Goal: Transaction & Acquisition: Purchase product/service

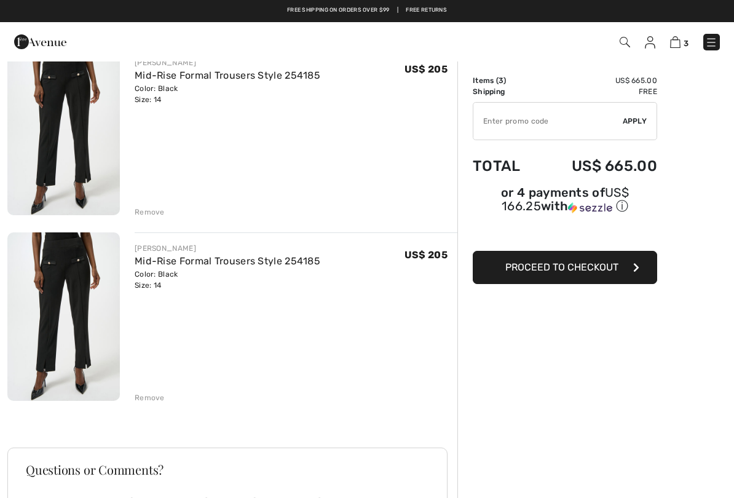
scroll to position [299, 0]
click at [154, 398] on div "Remove" at bounding box center [150, 398] width 30 height 11
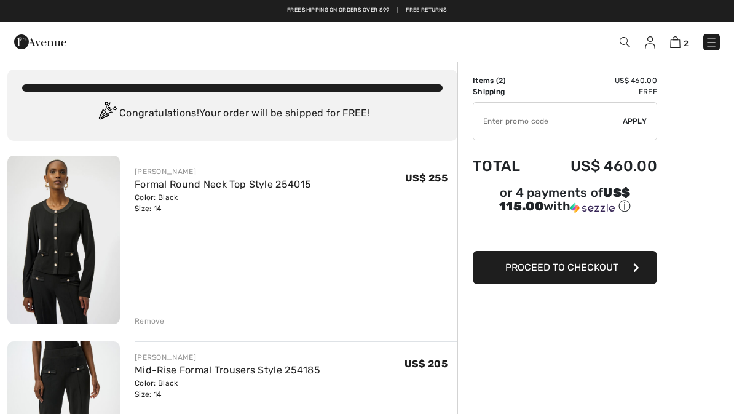
scroll to position [0, 0]
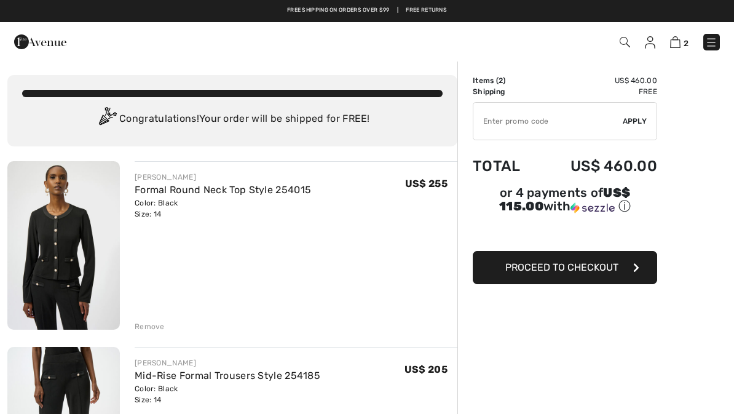
click at [571, 271] on span "Proceed to Checkout" at bounding box center [561, 267] width 113 height 12
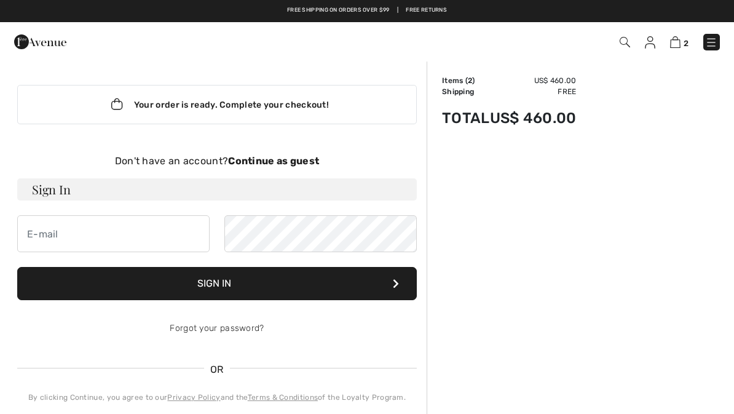
click at [274, 97] on div "Your order is ready. Complete your checkout!" at bounding box center [217, 104] width 400 height 39
click at [280, 163] on strong "Continue as guest" at bounding box center [273, 161] width 91 height 12
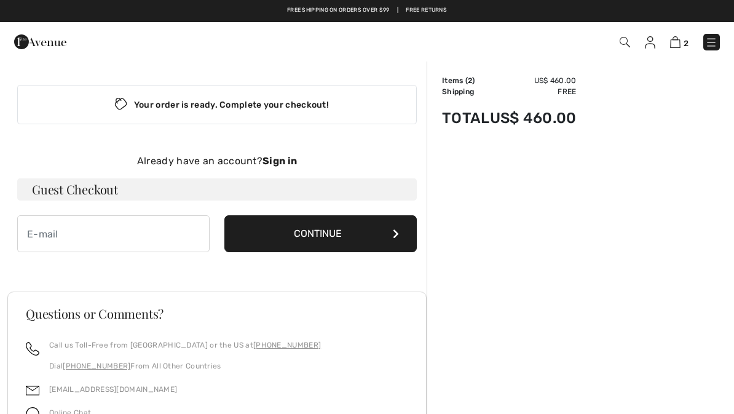
click at [343, 239] on button "Continue" at bounding box center [320, 233] width 192 height 37
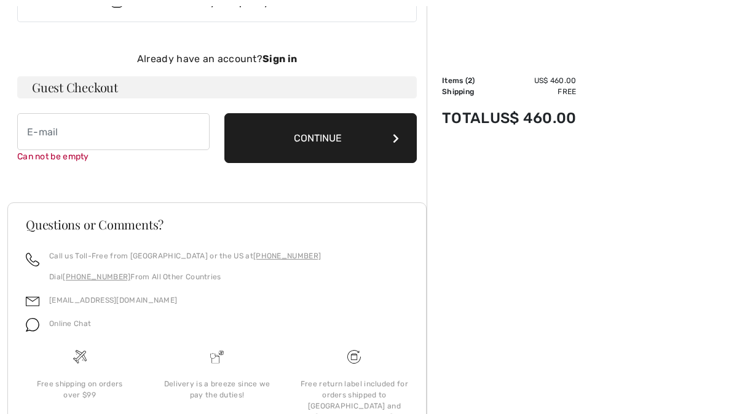
scroll to position [127, 0]
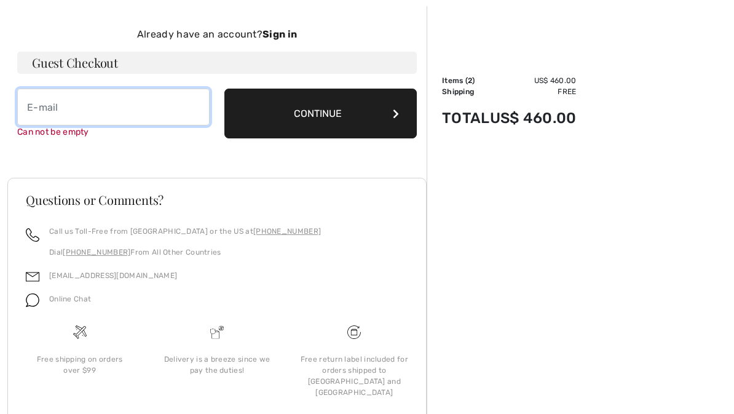
click at [37, 110] on input "email" at bounding box center [113, 107] width 192 height 37
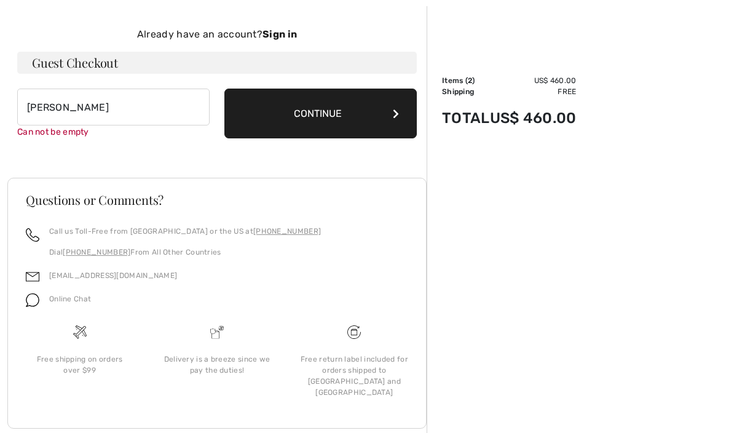
type input "[EMAIL_ADDRESS][DOMAIN_NAME]"
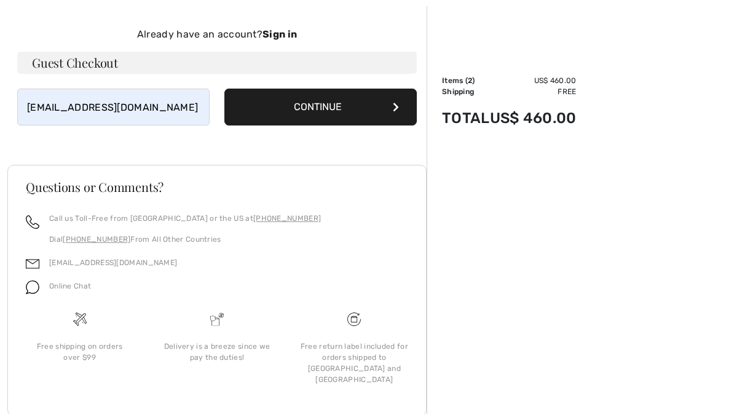
click at [389, 103] on button "Continue" at bounding box center [320, 107] width 192 height 37
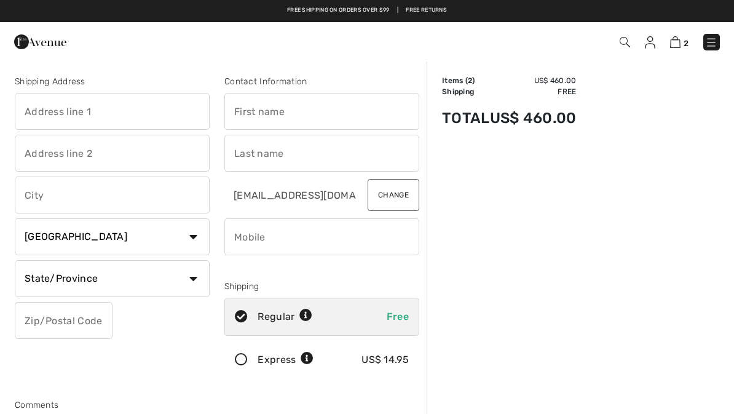
click at [50, 107] on input "text" at bounding box center [112, 111] width 195 height 37
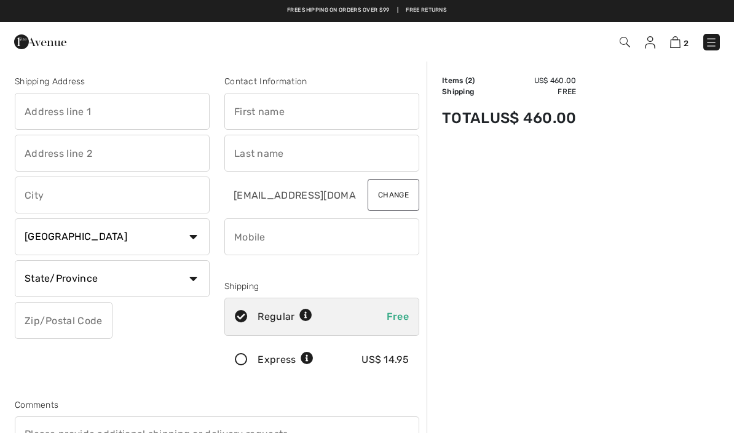
type input "[STREET_ADDRESS]"
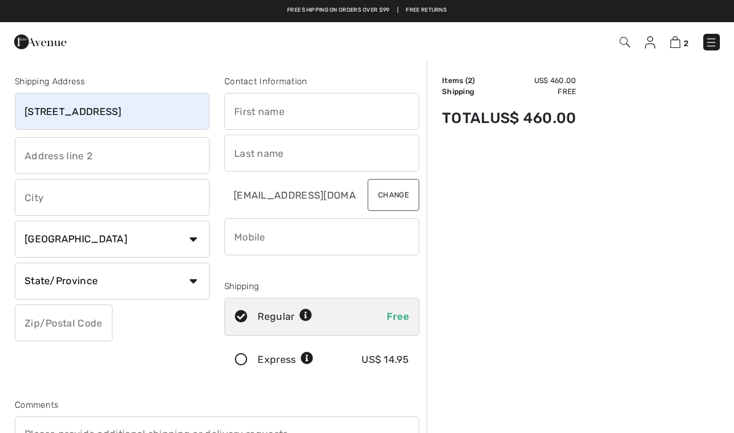
type input "Carroll"
select select "US"
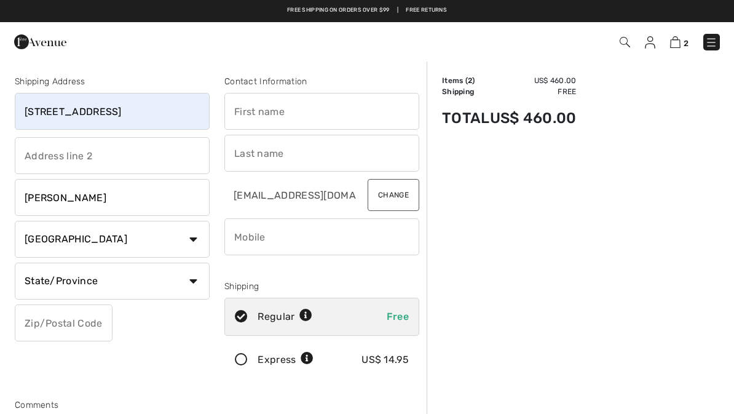
select select "IA"
type input "51401"
type input "Patricia"
type input "Pietig"
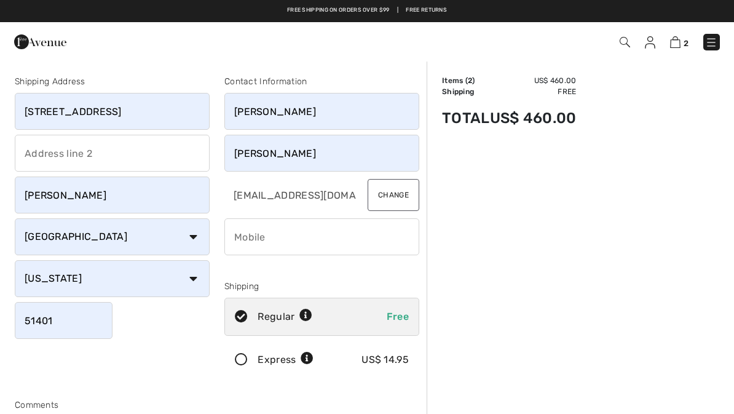
type input "7128307816"
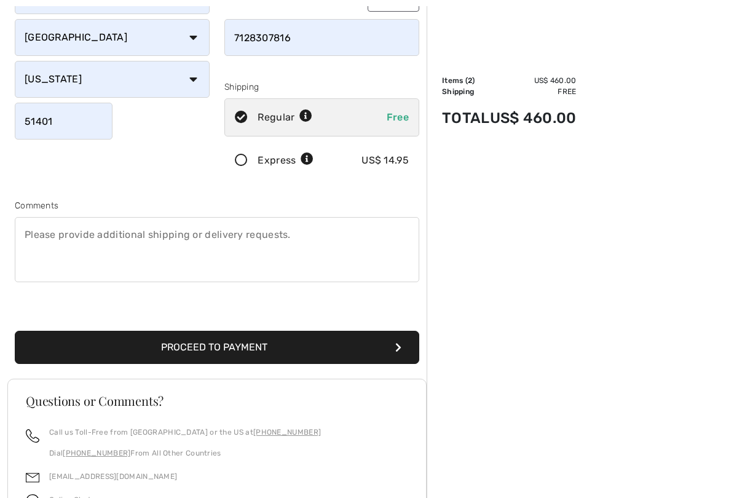
scroll to position [212, 0]
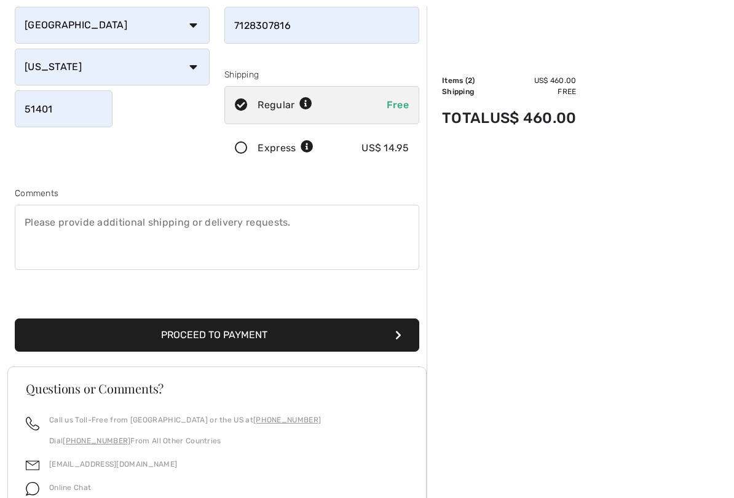
click at [395, 331] on icon "submit" at bounding box center [398, 335] width 6 height 10
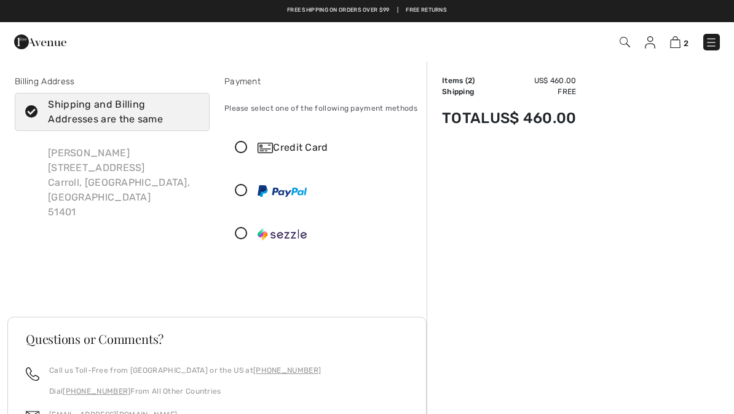
click at [269, 143] on img at bounding box center [265, 148] width 15 height 10
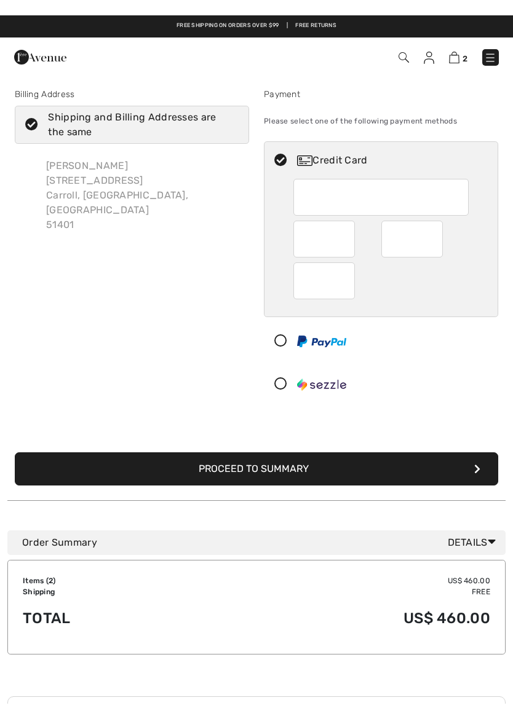
scroll to position [3, 0]
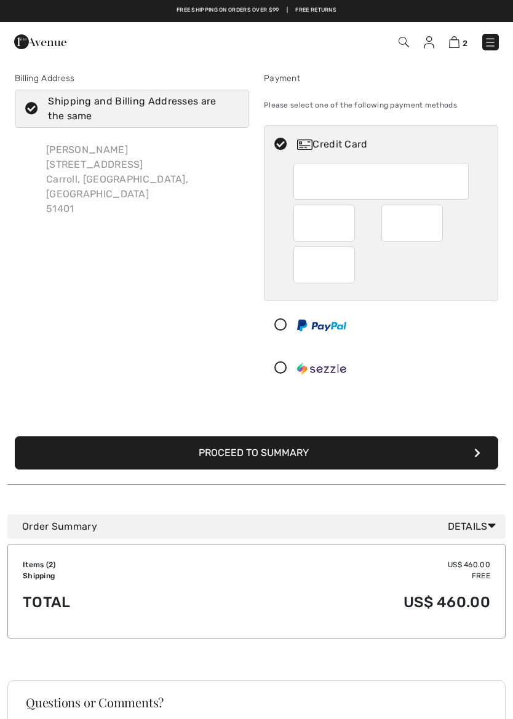
click at [437, 216] on div at bounding box center [411, 223] width 61 height 37
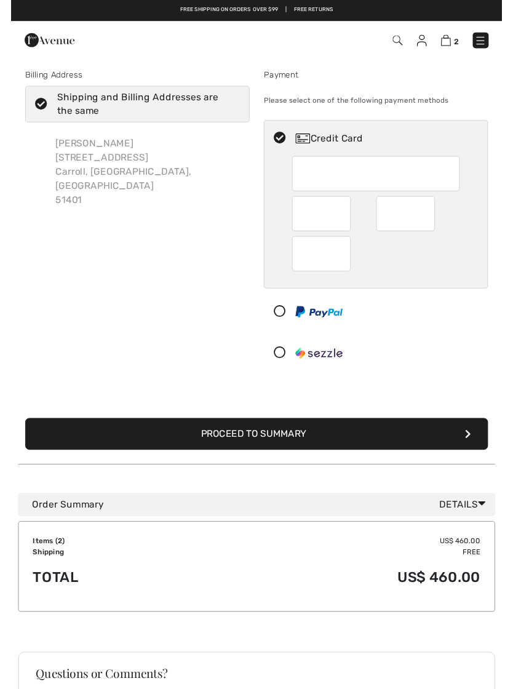
scroll to position [2, 0]
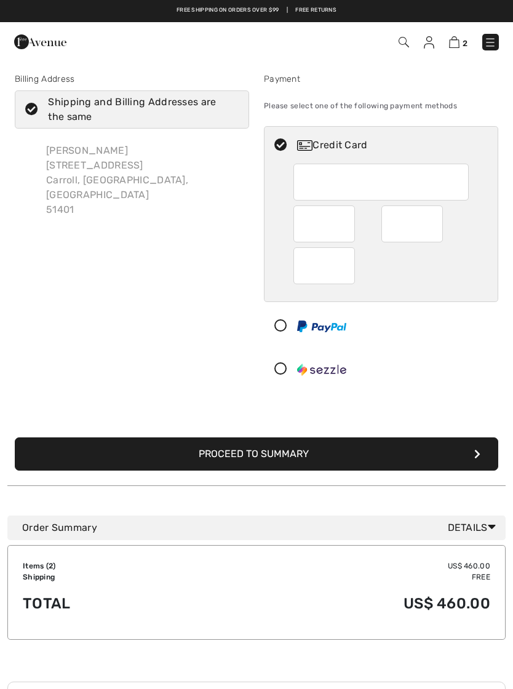
click at [282, 413] on button "Proceed to Summary" at bounding box center [256, 453] width 483 height 33
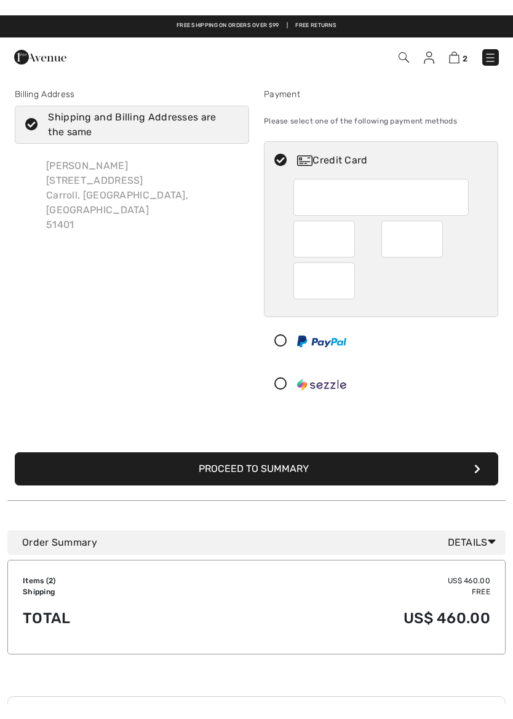
scroll to position [3, 0]
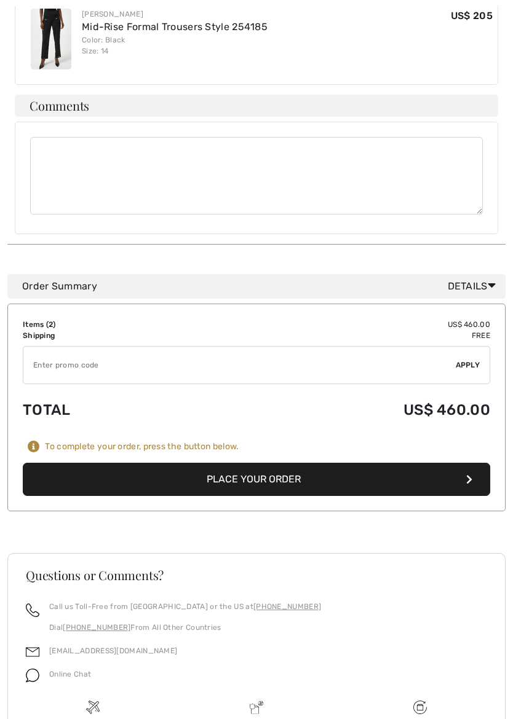
click at [268, 467] on button "Place Your Order" at bounding box center [256, 480] width 467 height 33
